Goal: Information Seeking & Learning: Learn about a topic

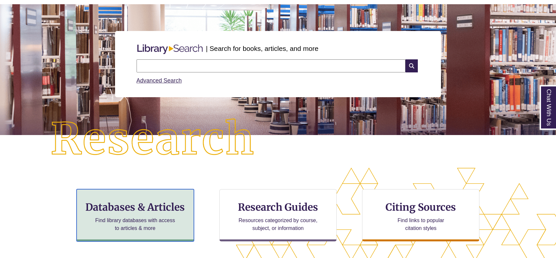
click at [142, 205] on h3 "Databases & Articles" at bounding box center [135, 207] width 106 height 12
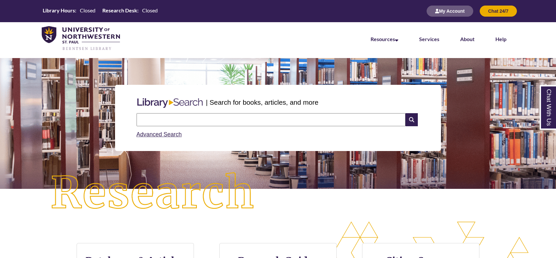
click at [194, 122] on input "text" at bounding box center [271, 119] width 269 height 13
type input "*****"
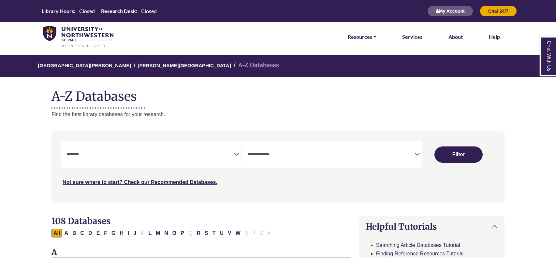
select select "Database Subject Filter"
select select "Database Types Filter"
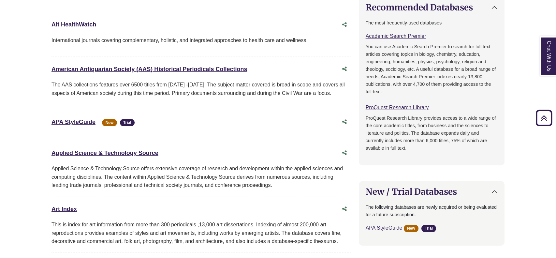
scroll to position [329, 0]
